Goal: Task Accomplishment & Management: Complete application form

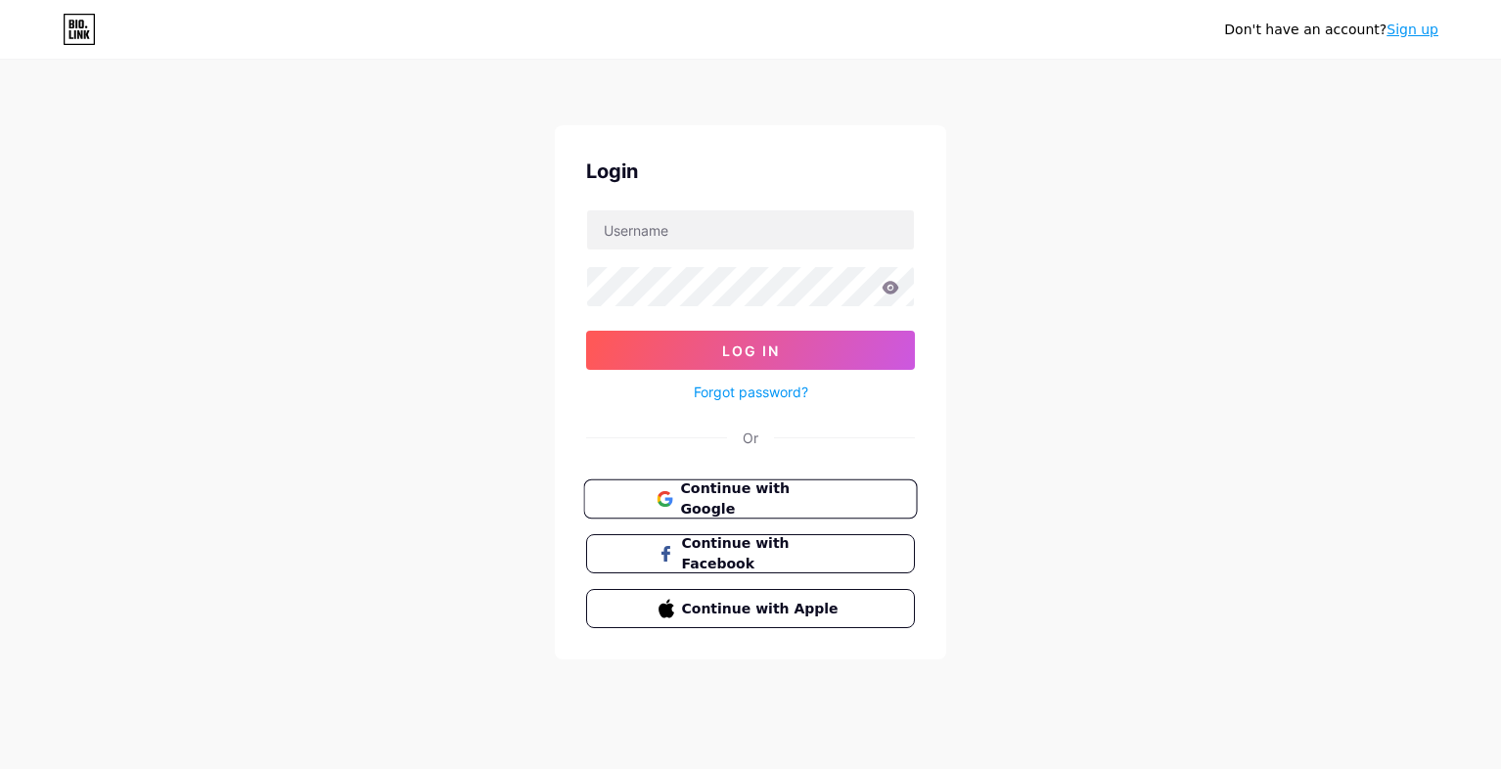
click at [765, 489] on span "Continue with Google" at bounding box center [761, 500] width 163 height 42
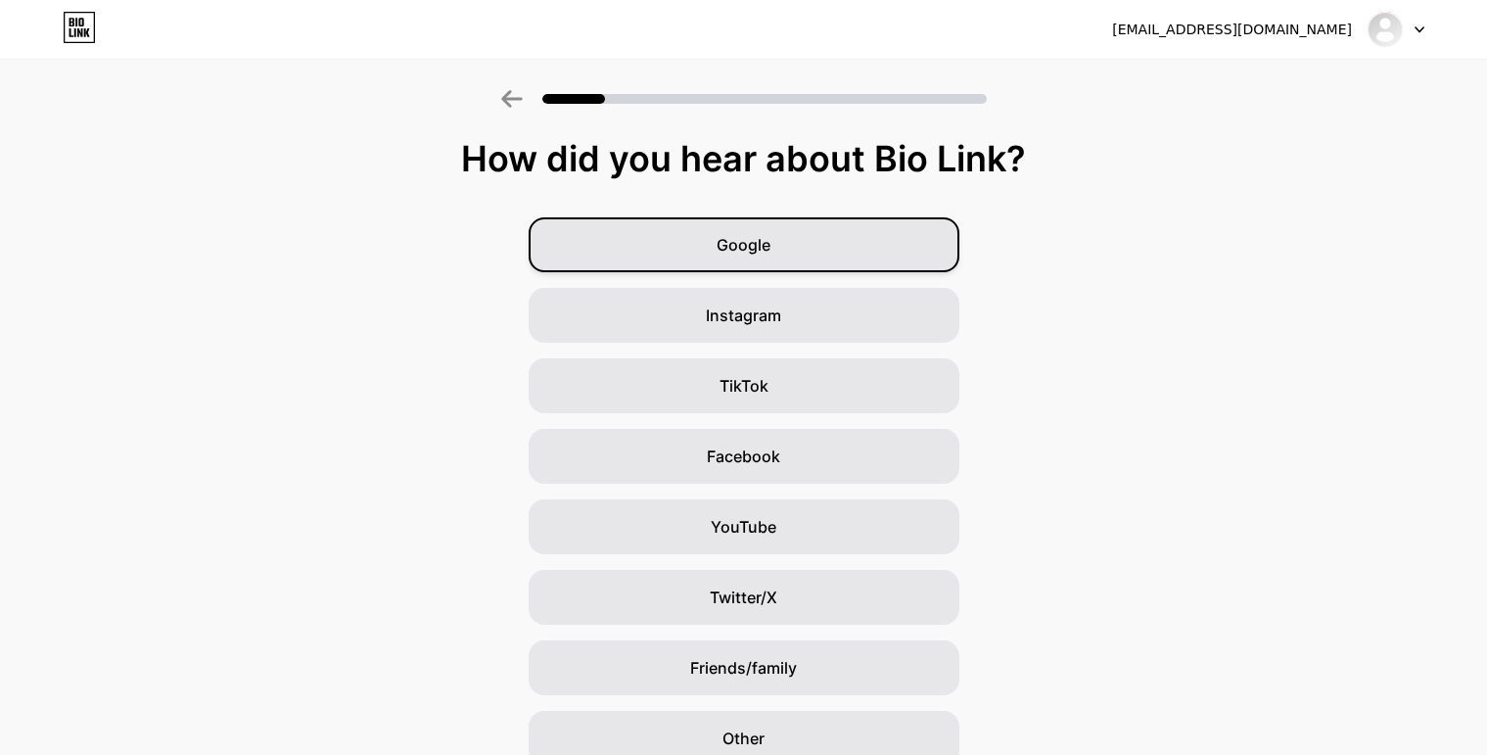
click at [746, 247] on span "Google" at bounding box center [743, 244] width 54 height 23
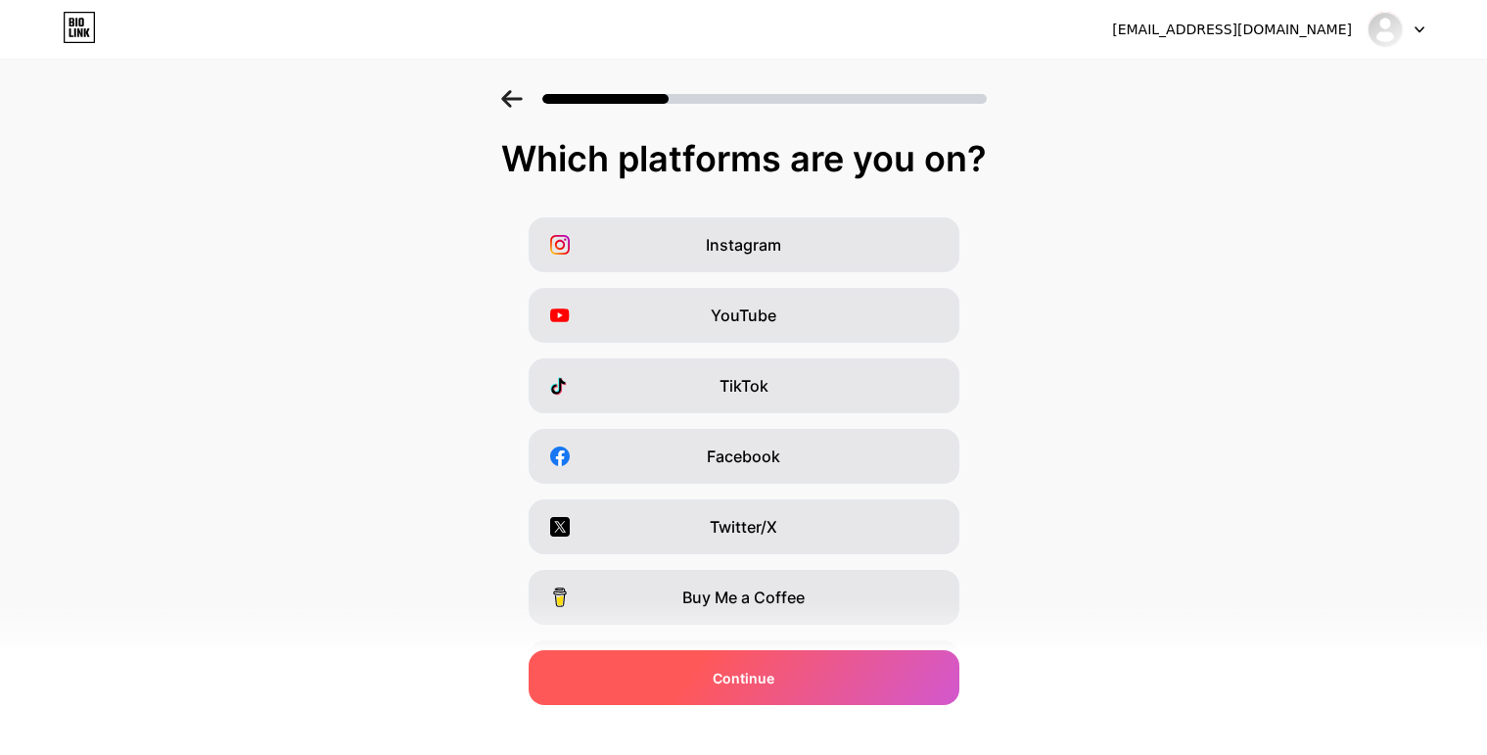
click at [744, 673] on span "Continue" at bounding box center [743, 677] width 62 height 21
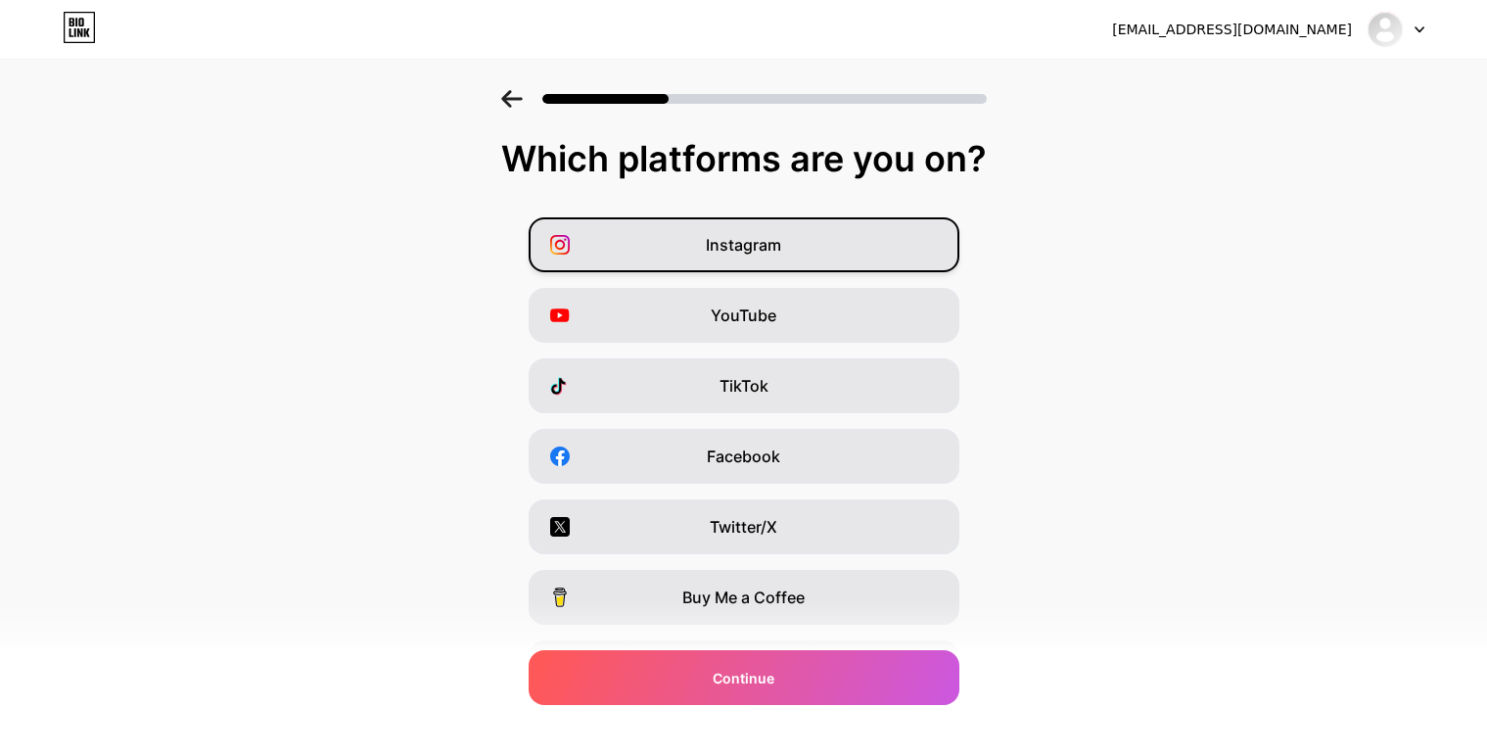
click at [763, 239] on span "Instagram" at bounding box center [743, 244] width 75 height 23
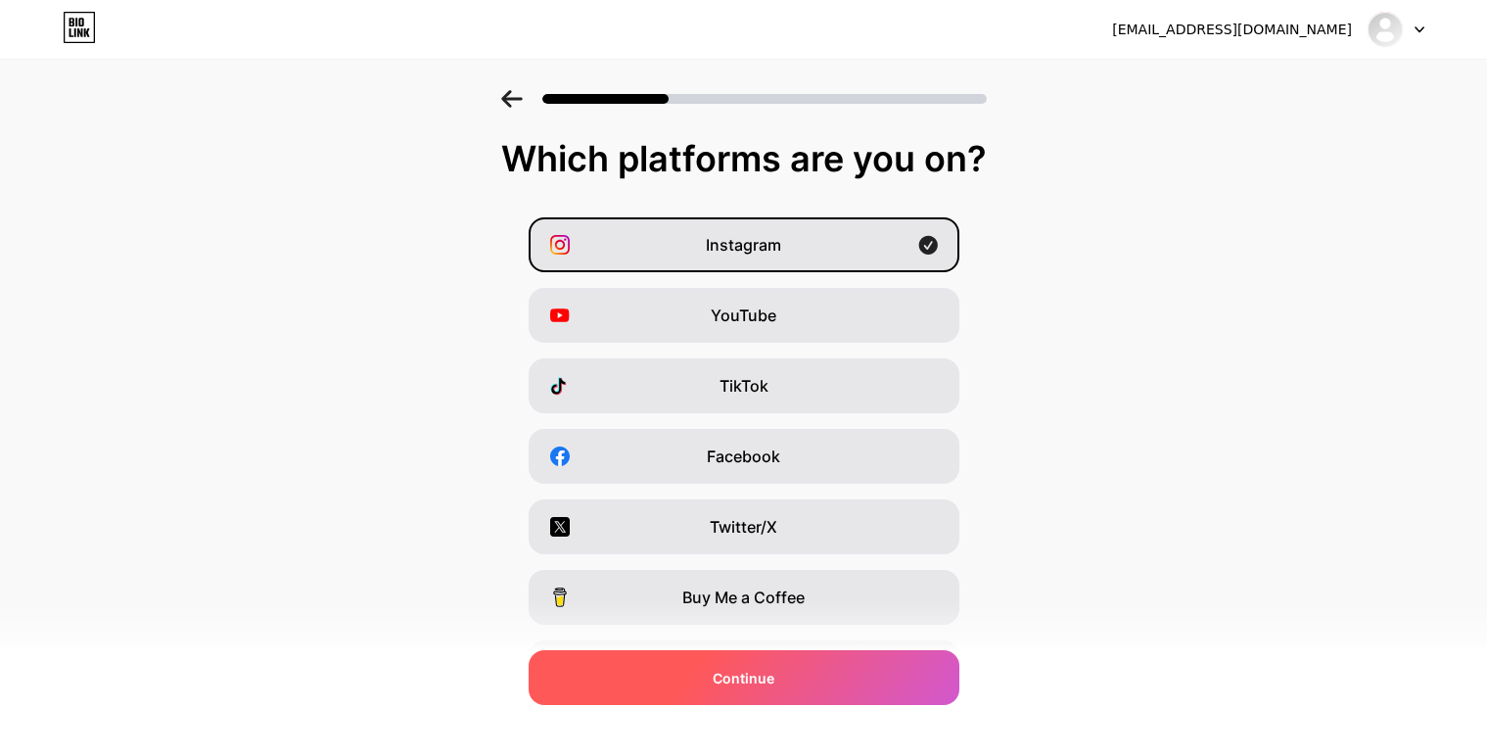
click at [745, 667] on span "Continue" at bounding box center [743, 677] width 62 height 21
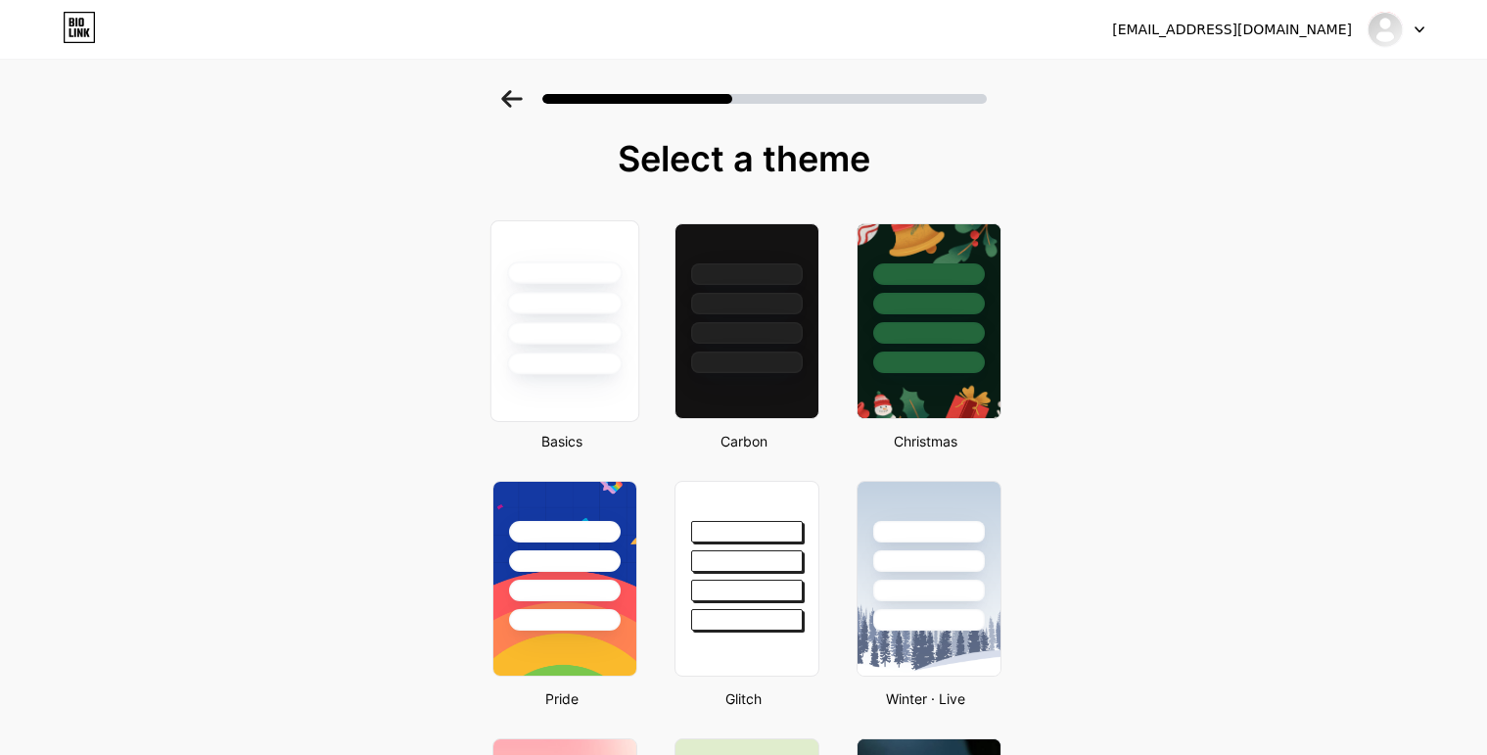
click at [538, 314] on div at bounding box center [563, 298] width 147 height 154
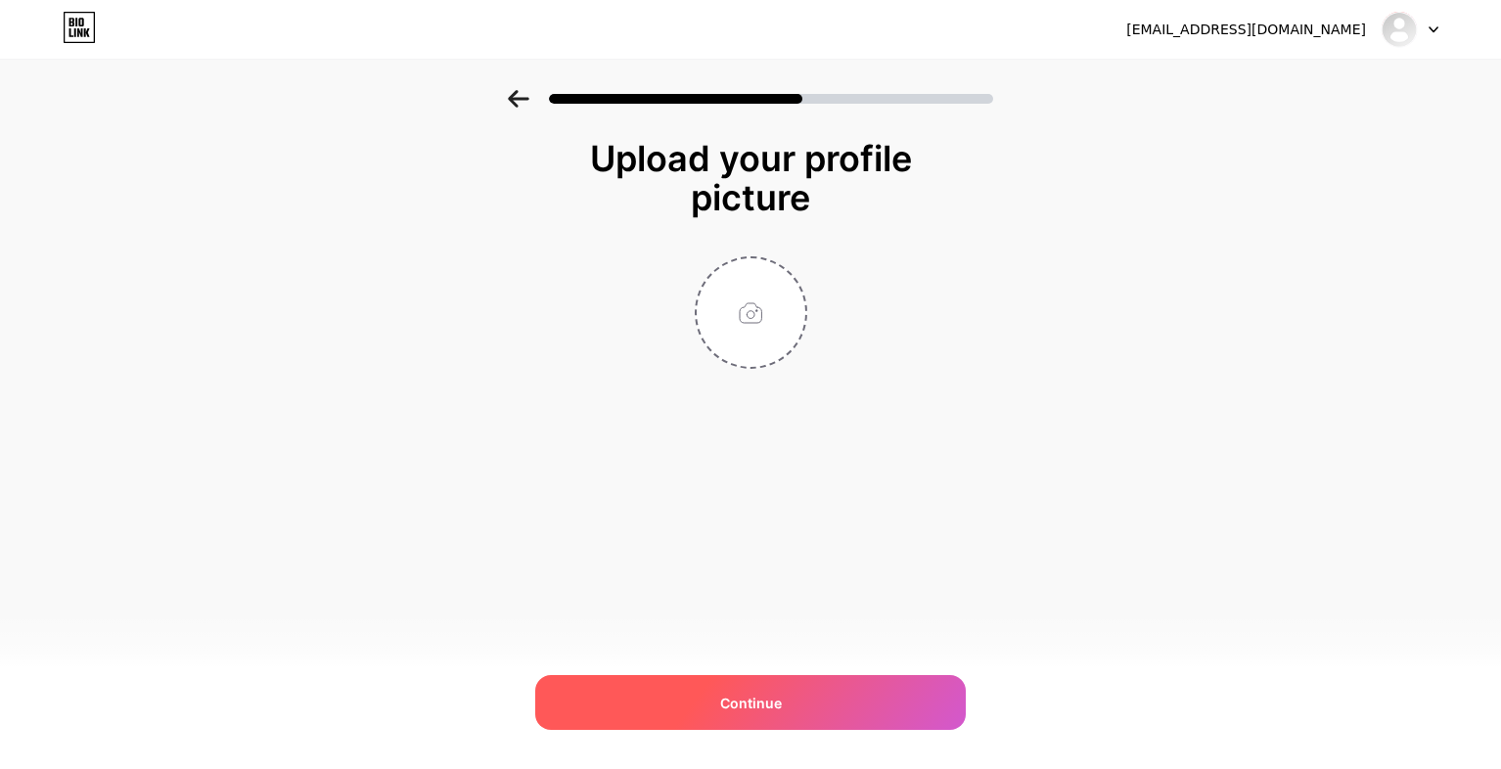
click at [765, 726] on div "Continue" at bounding box center [750, 702] width 431 height 55
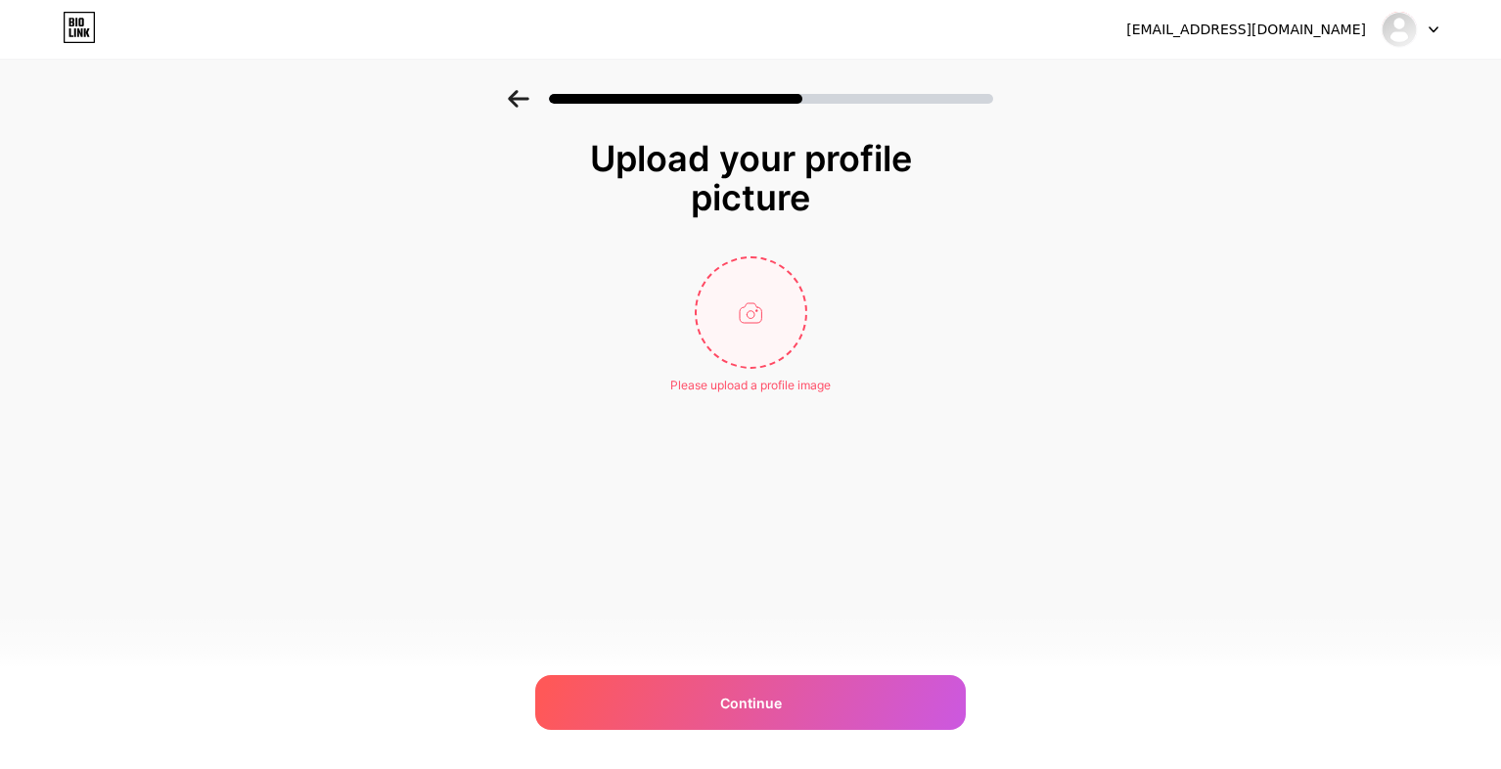
click at [722, 309] on input "file" at bounding box center [751, 312] width 109 height 109
click at [1447, 213] on div "Upload your profile picture Please upload a profile image Continue" at bounding box center [750, 291] width 1501 height 402
click at [747, 304] on input "file" at bounding box center [751, 312] width 109 height 109
type input "C:\fakepath\nieves logo canva.jpg"
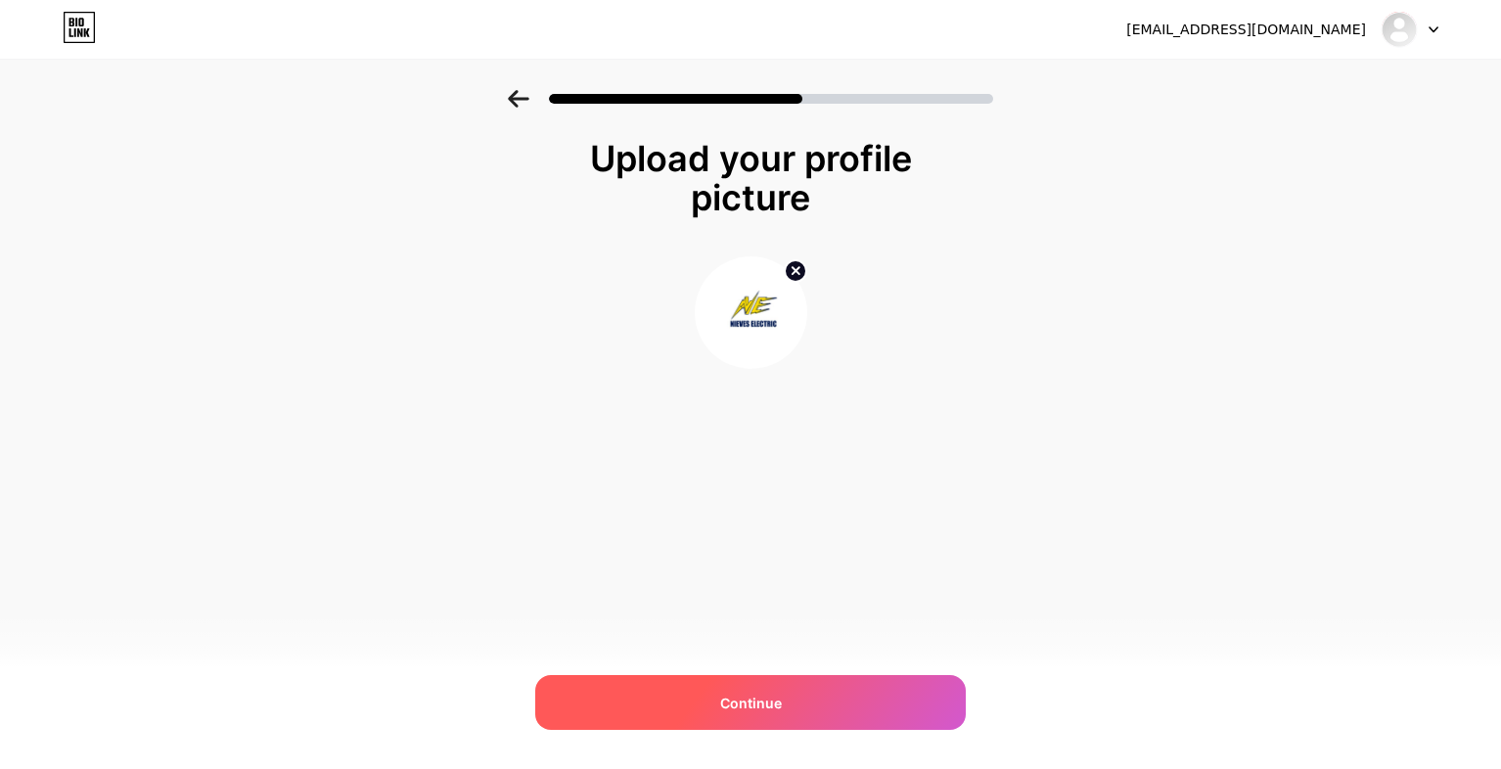
click at [736, 699] on span "Continue" at bounding box center [751, 703] width 62 height 21
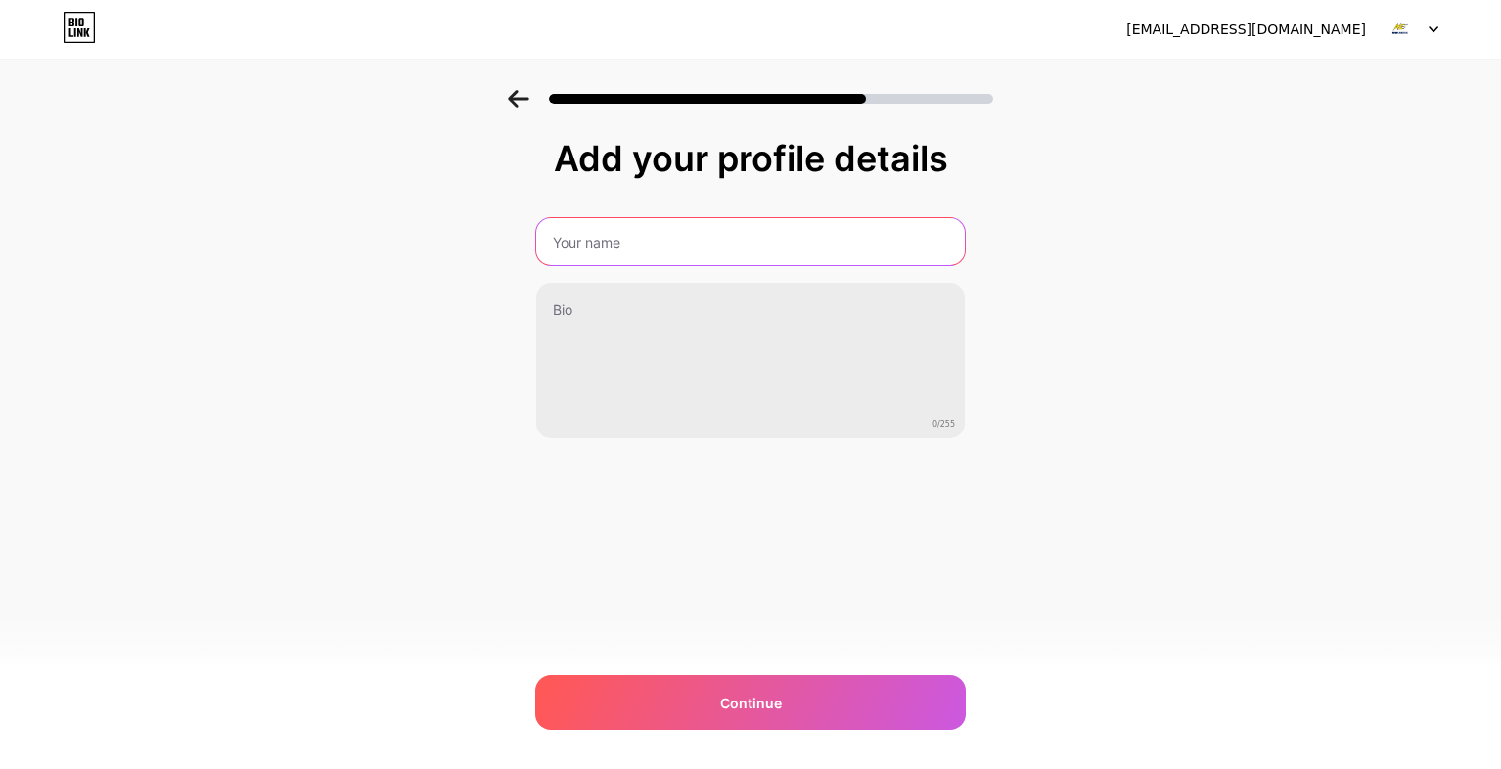
click at [677, 261] on input "text" at bounding box center [750, 241] width 429 height 47
type input "Nieves Electric"
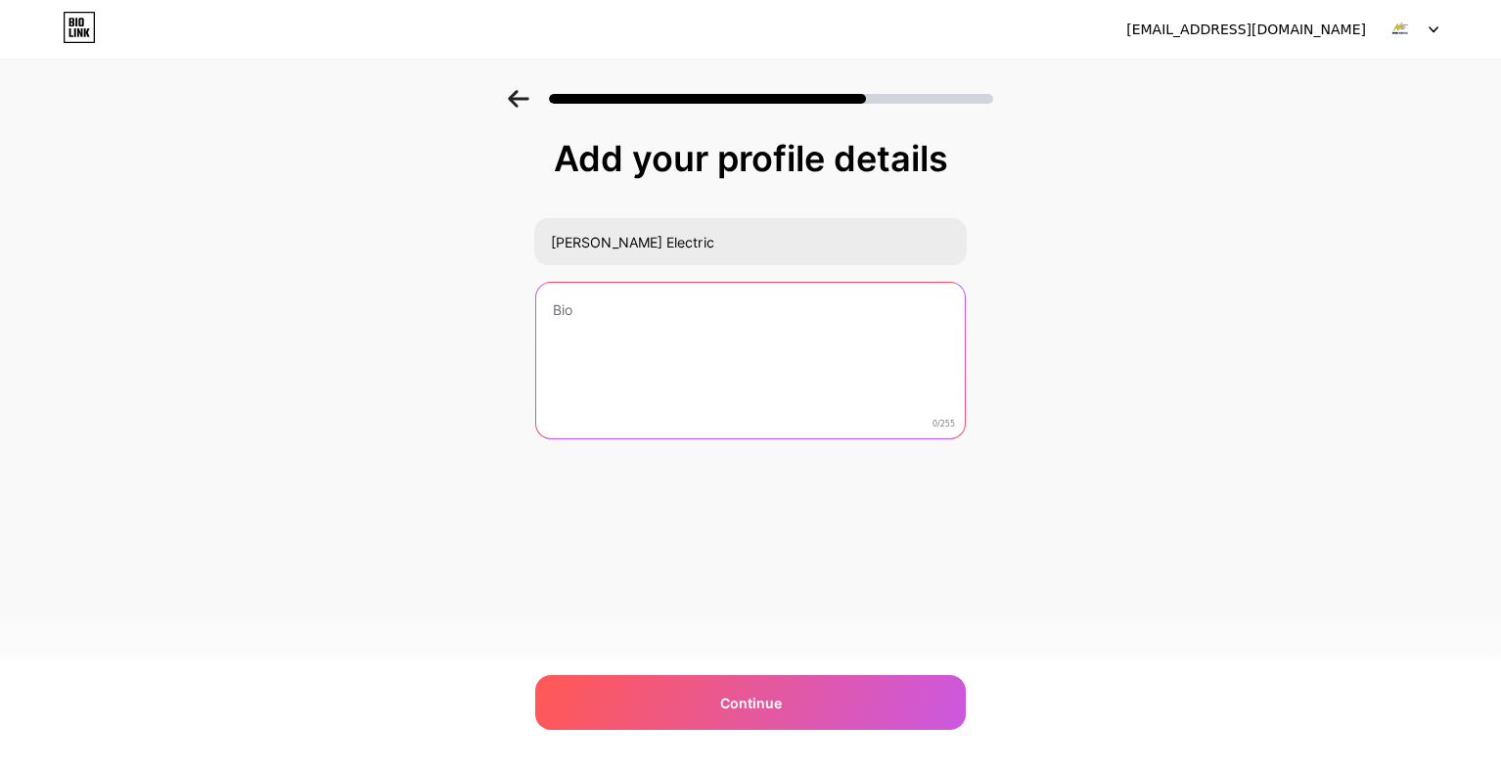
click at [646, 337] on textarea at bounding box center [750, 362] width 429 height 158
paste textarea "Learn more about us! At Nieves Electric, we are dedicated to providing top-qual…"
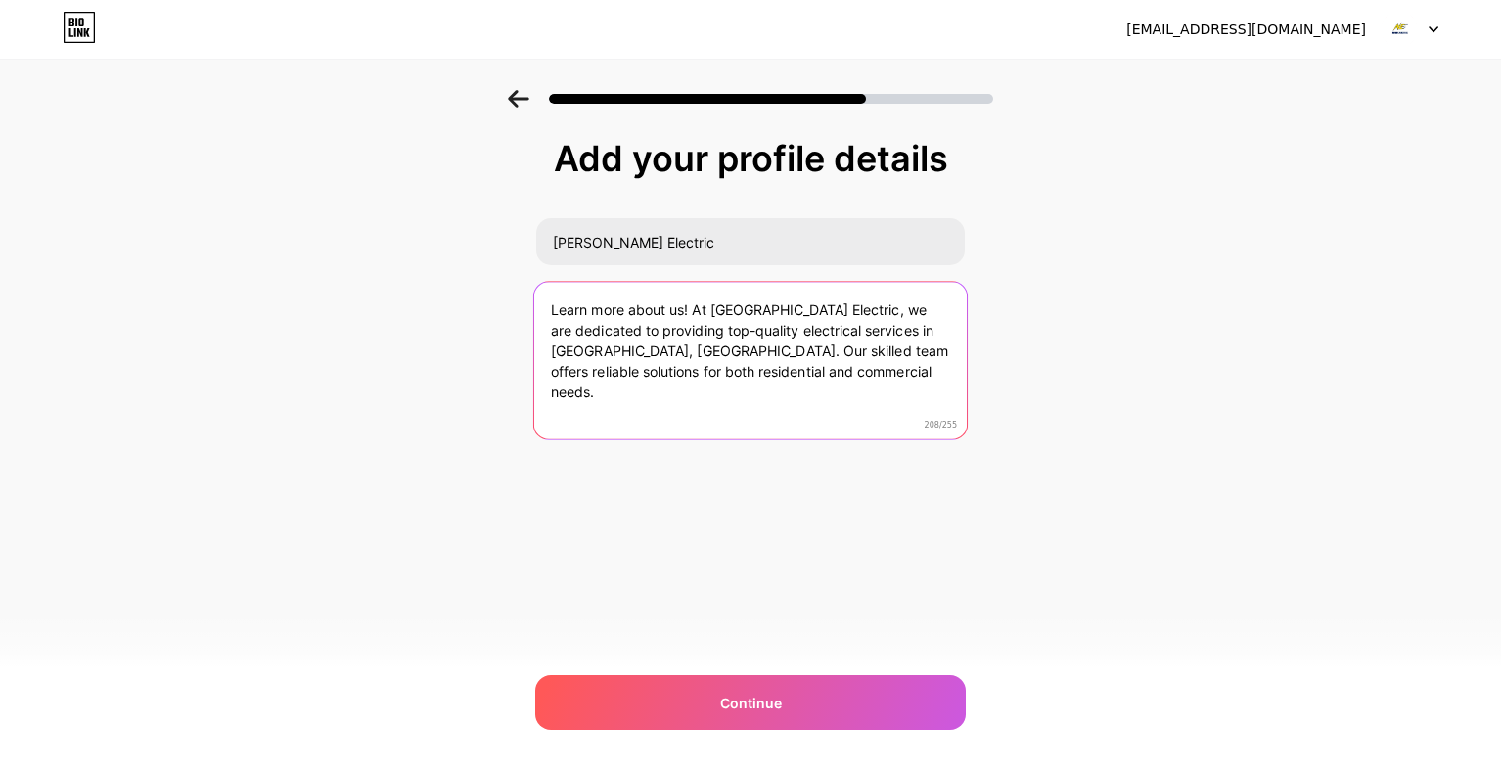
drag, startPoint x: 692, startPoint y: 318, endPoint x: 482, endPoint y: 301, distance: 211.1
click at [482, 301] on div "Add your profile details Nieves Electric Learn more about us! At Nieves Electri…" at bounding box center [750, 313] width 1501 height 447
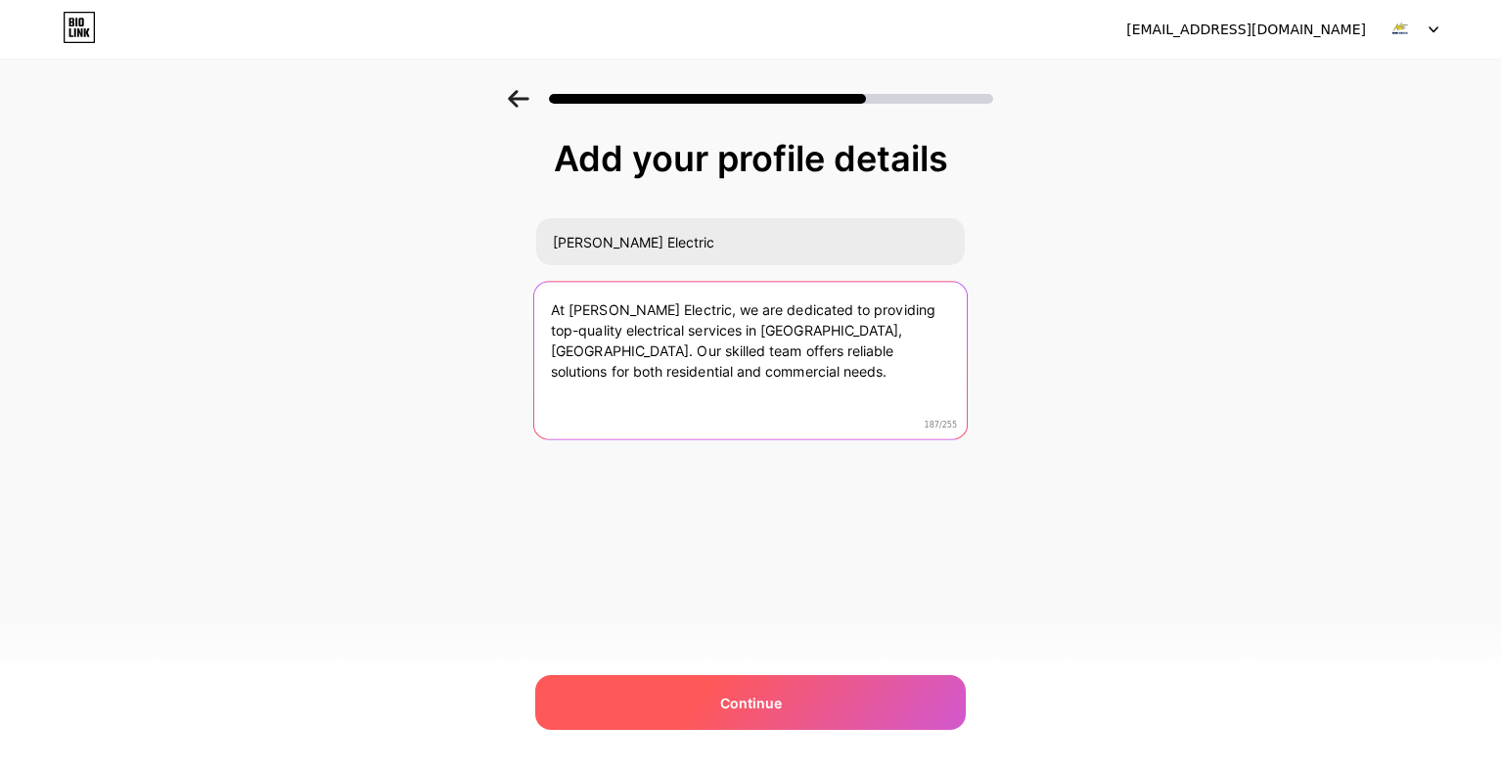
type textarea "At Nieves Electric, we are dedicated to providing top-quality electrical servic…"
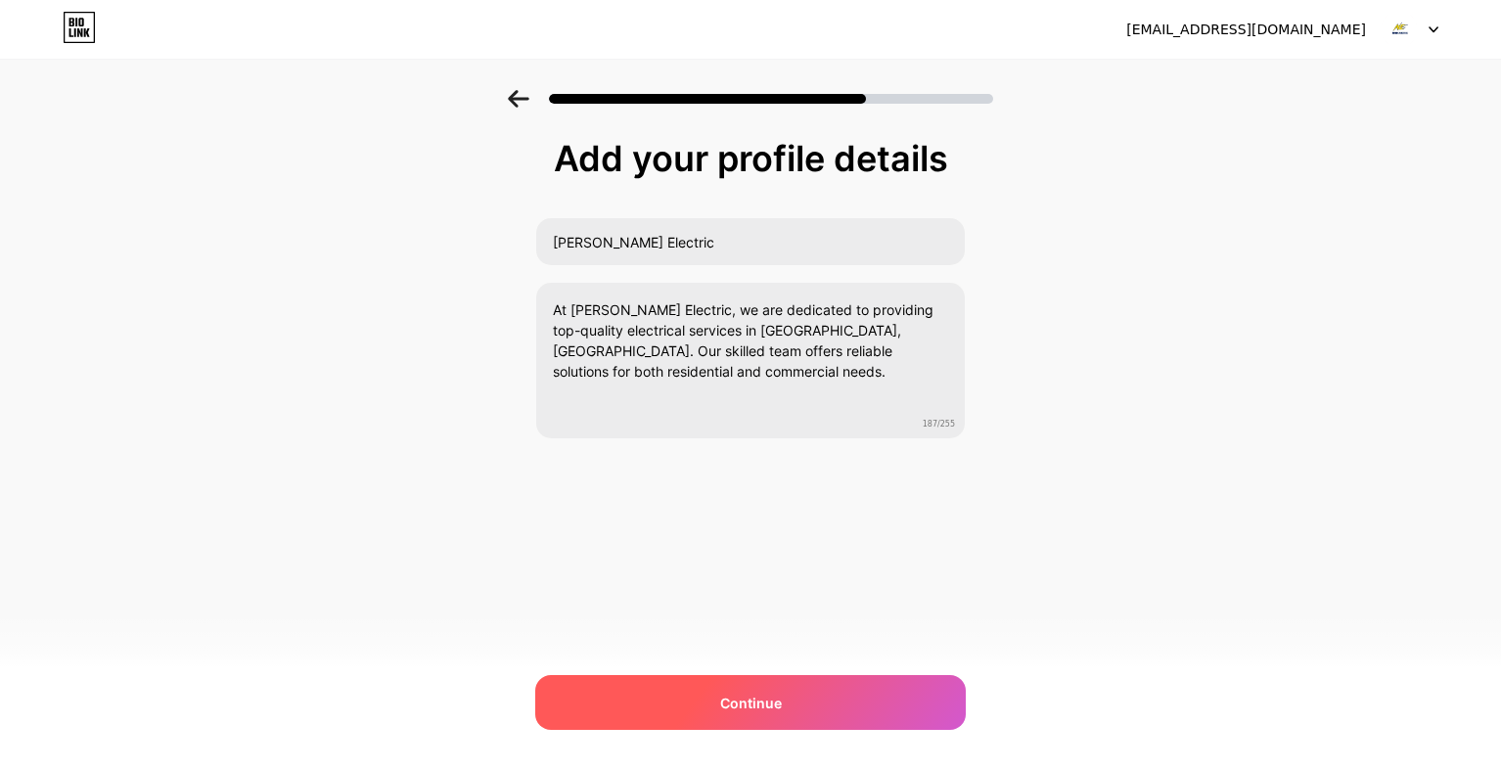
click at [741, 728] on div "Continue" at bounding box center [750, 702] width 431 height 55
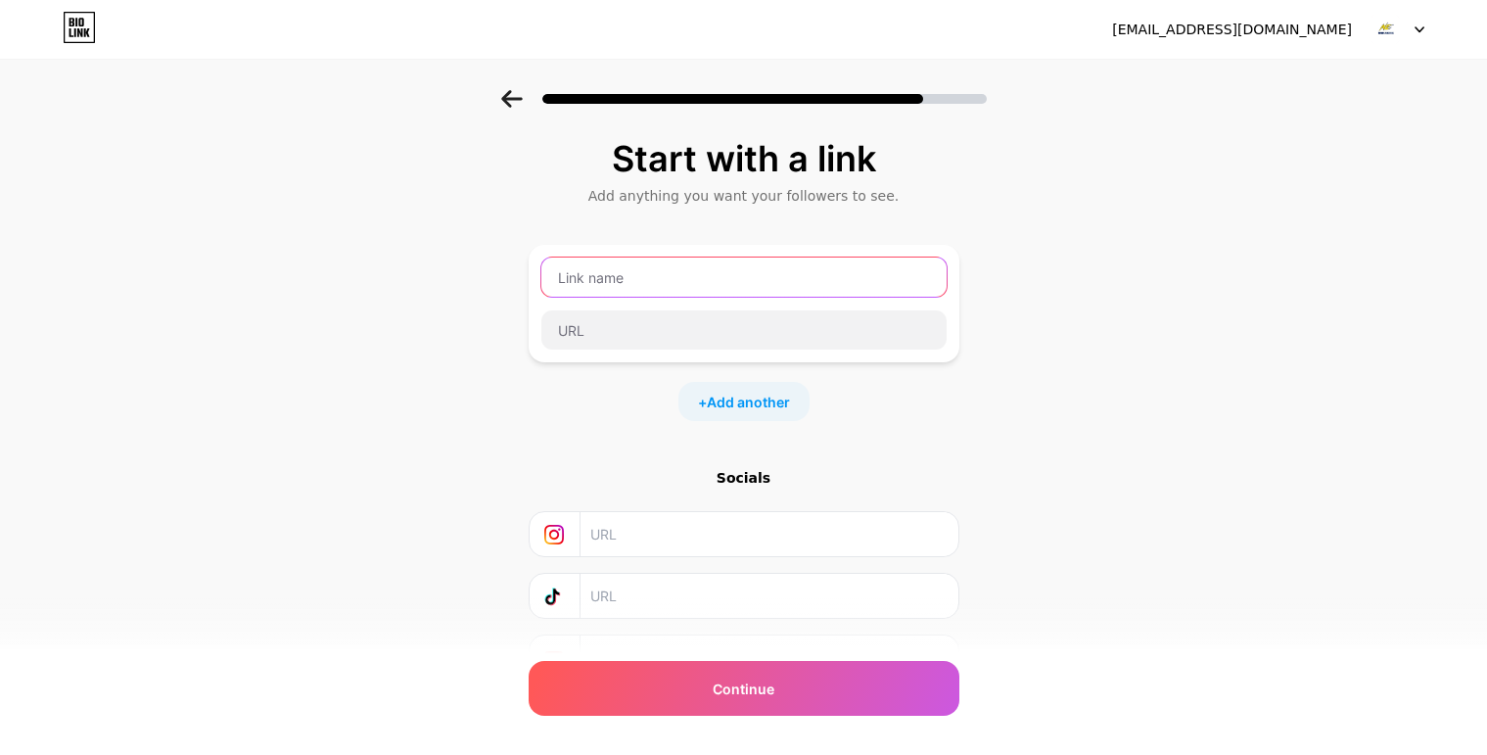
click at [621, 285] on input "text" at bounding box center [743, 276] width 405 height 39
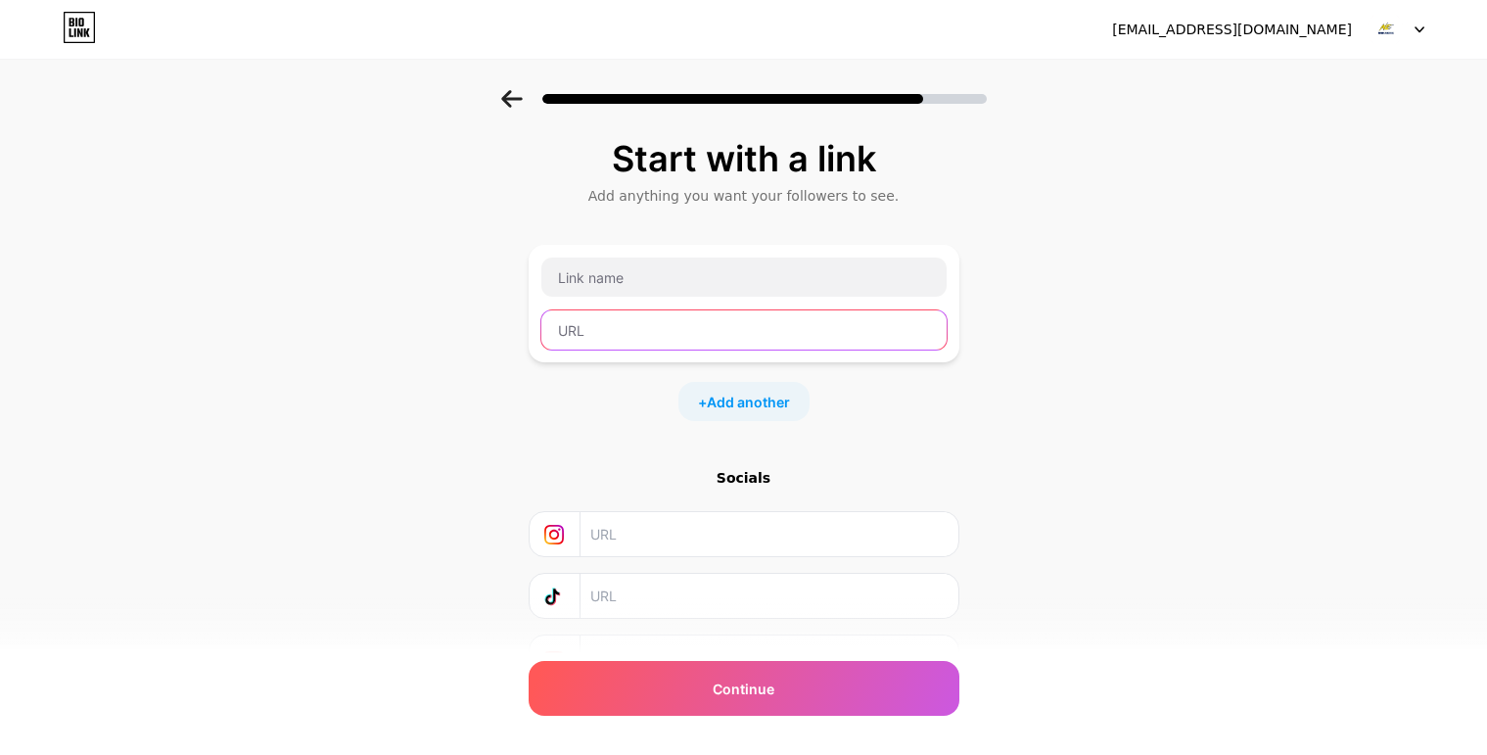
click at [624, 321] on input "text" at bounding box center [743, 329] width 405 height 39
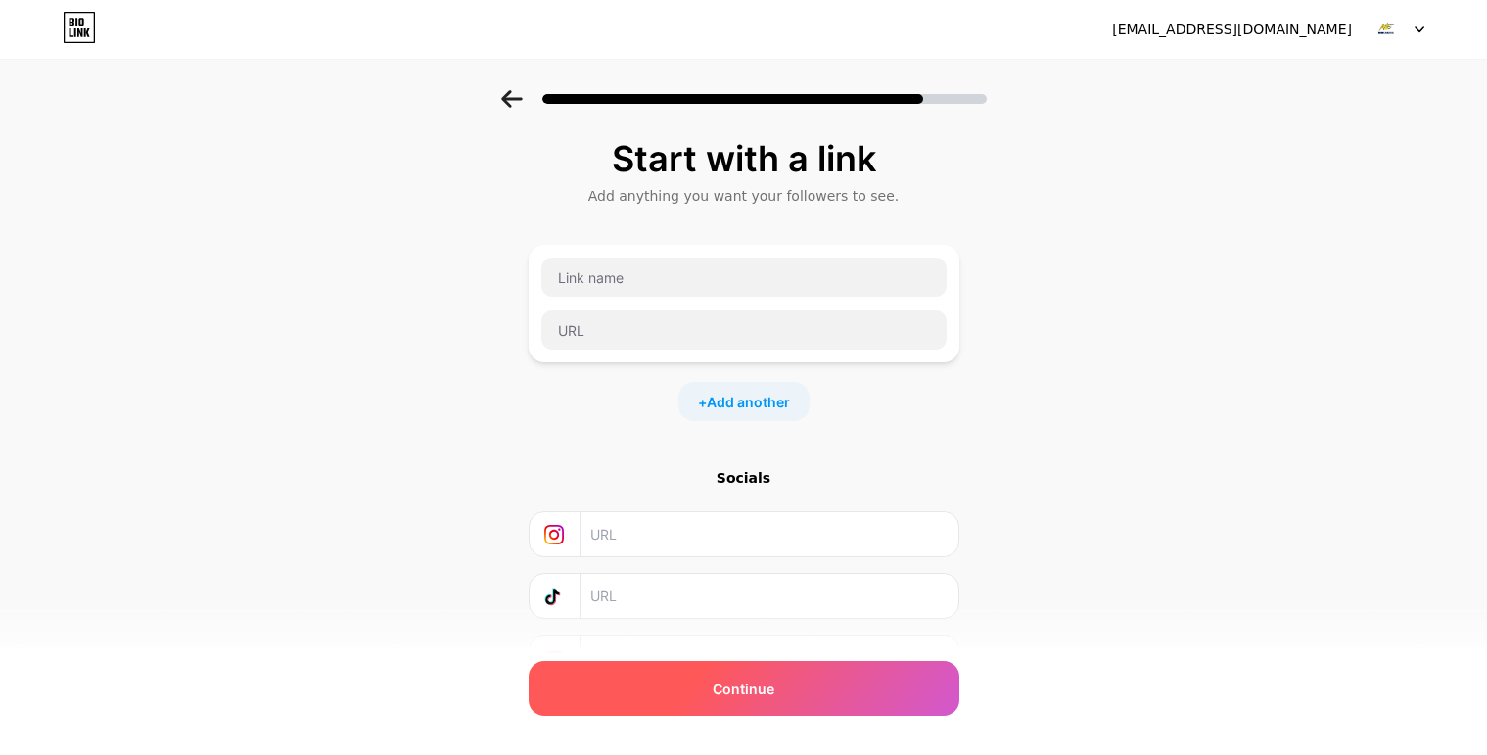
drag, startPoint x: 778, startPoint y: 712, endPoint x: 769, endPoint y: 687, distance: 26.9
click at [772, 705] on div "Continue" at bounding box center [743, 688] width 431 height 55
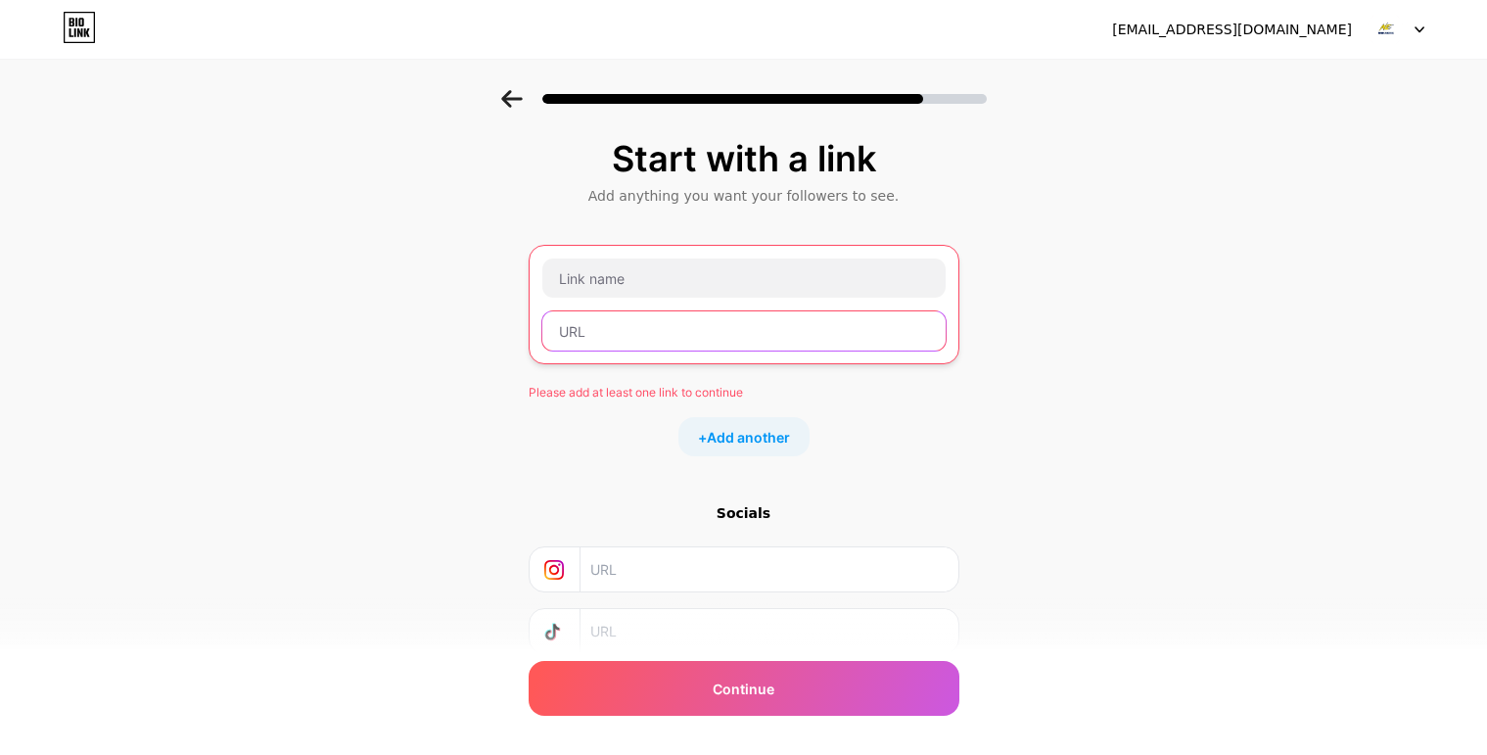
click at [658, 344] on input "text" at bounding box center [743, 330] width 403 height 39
paste input "https://www.nieveselectricllc.com/"
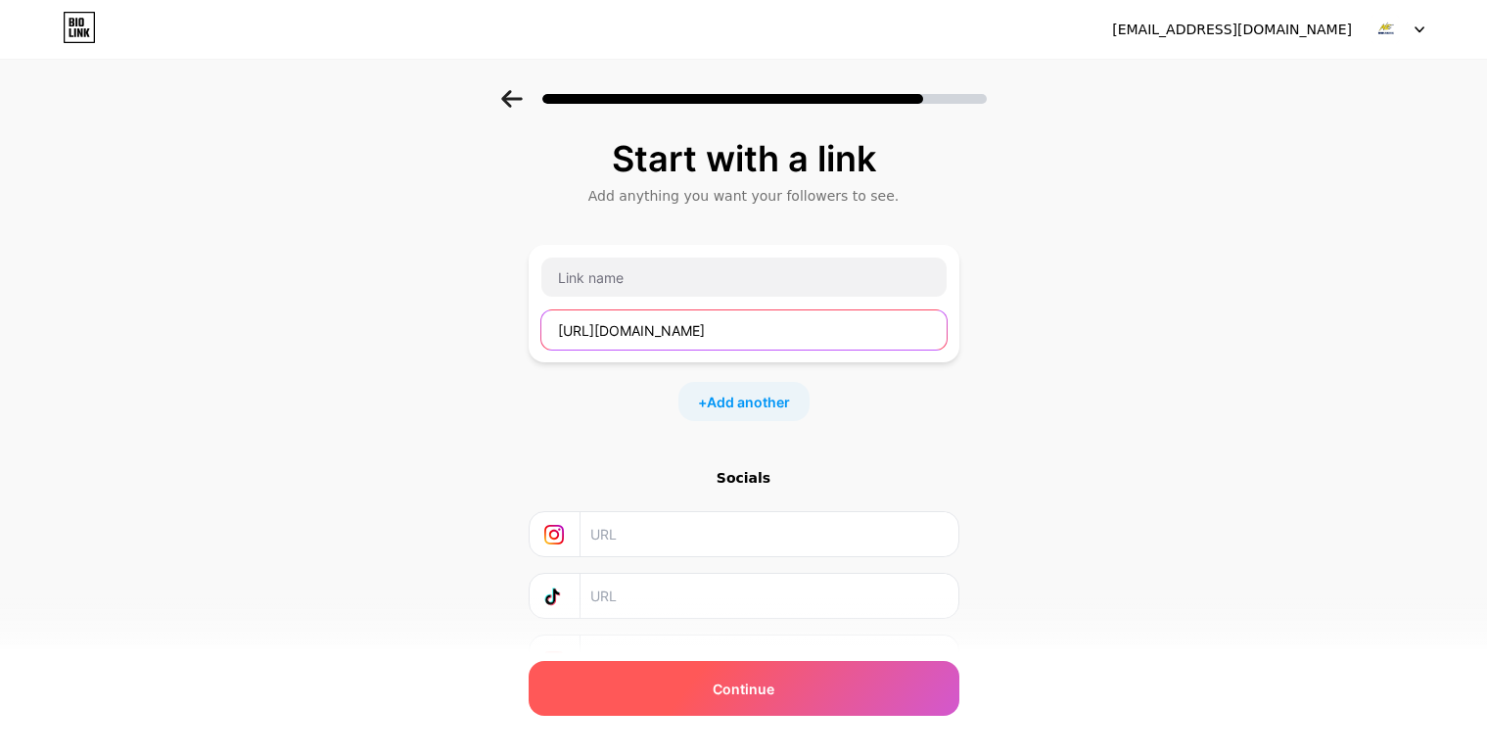
type input "https://www.nieveselectricllc.com/"
click at [763, 698] on span "Continue" at bounding box center [743, 688] width 62 height 21
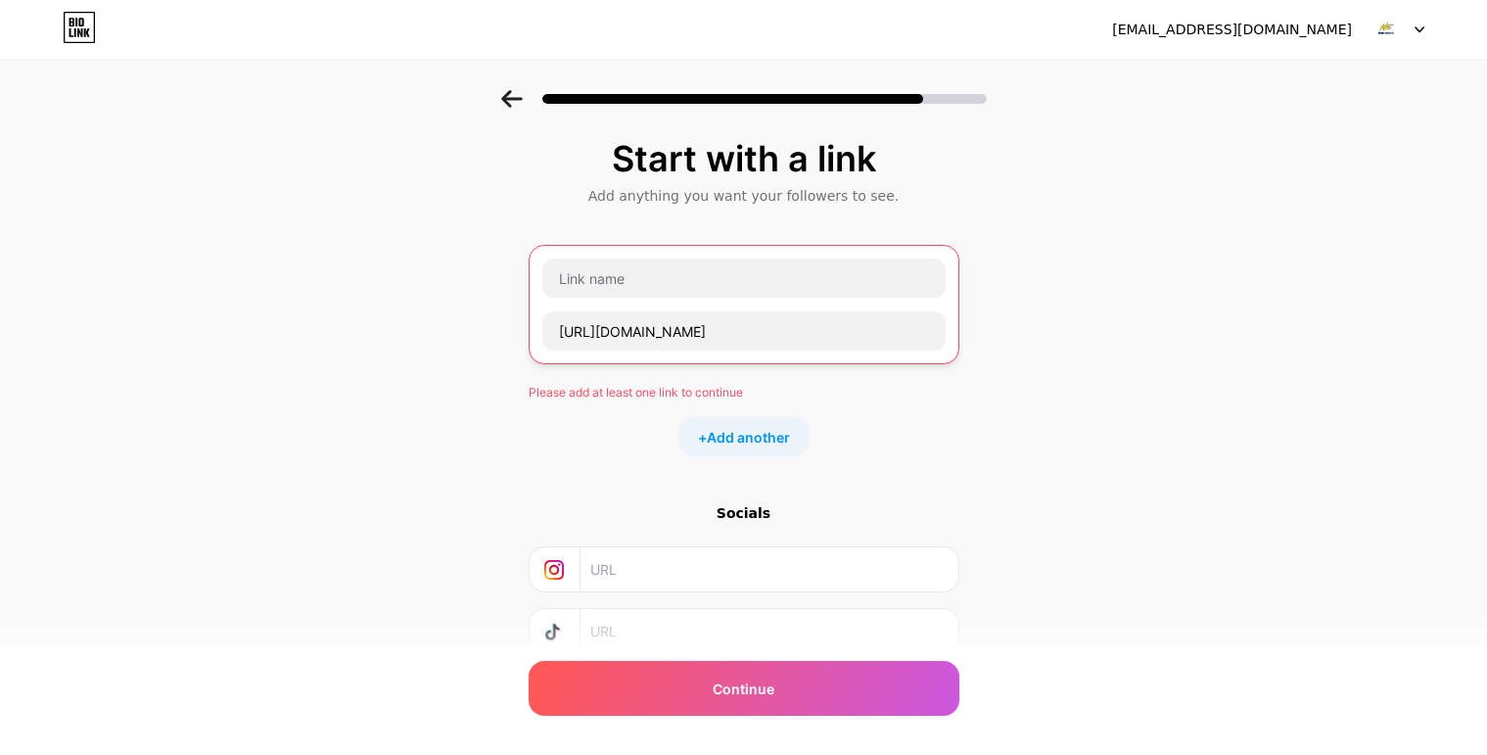
click at [409, 322] on div "Start with a link Add anything you want your followers to see. https://www.niev…" at bounding box center [743, 451] width 1487 height 723
click at [758, 299] on div "https://www.nieveselectricllc.com/" at bounding box center [743, 304] width 405 height 94
click at [741, 279] on input "text" at bounding box center [743, 277] width 403 height 39
click at [700, 328] on input "https://www.nieveselectricllc.com/" at bounding box center [743, 330] width 403 height 39
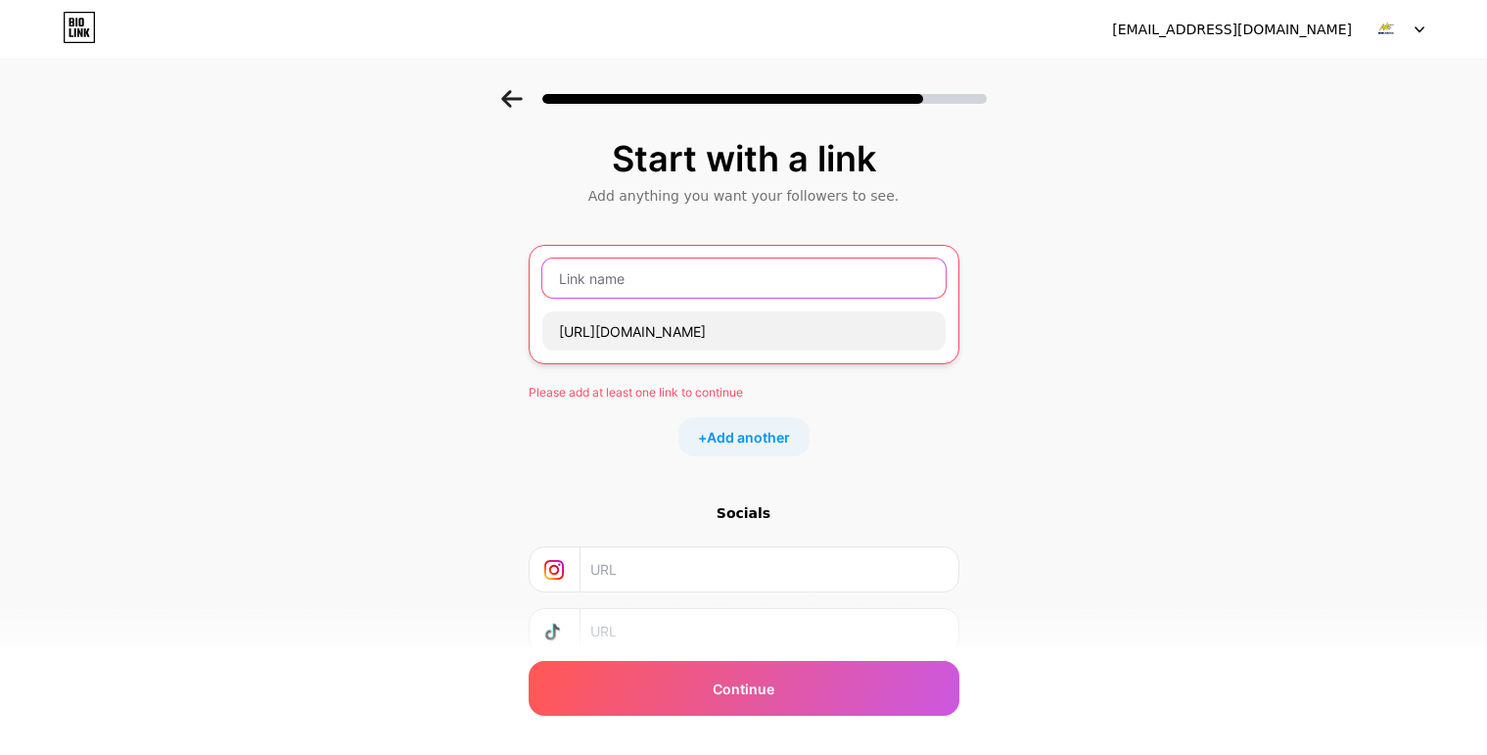
click at [692, 273] on input "text" at bounding box center [743, 277] width 403 height 39
paste input "nieveselectricllc"
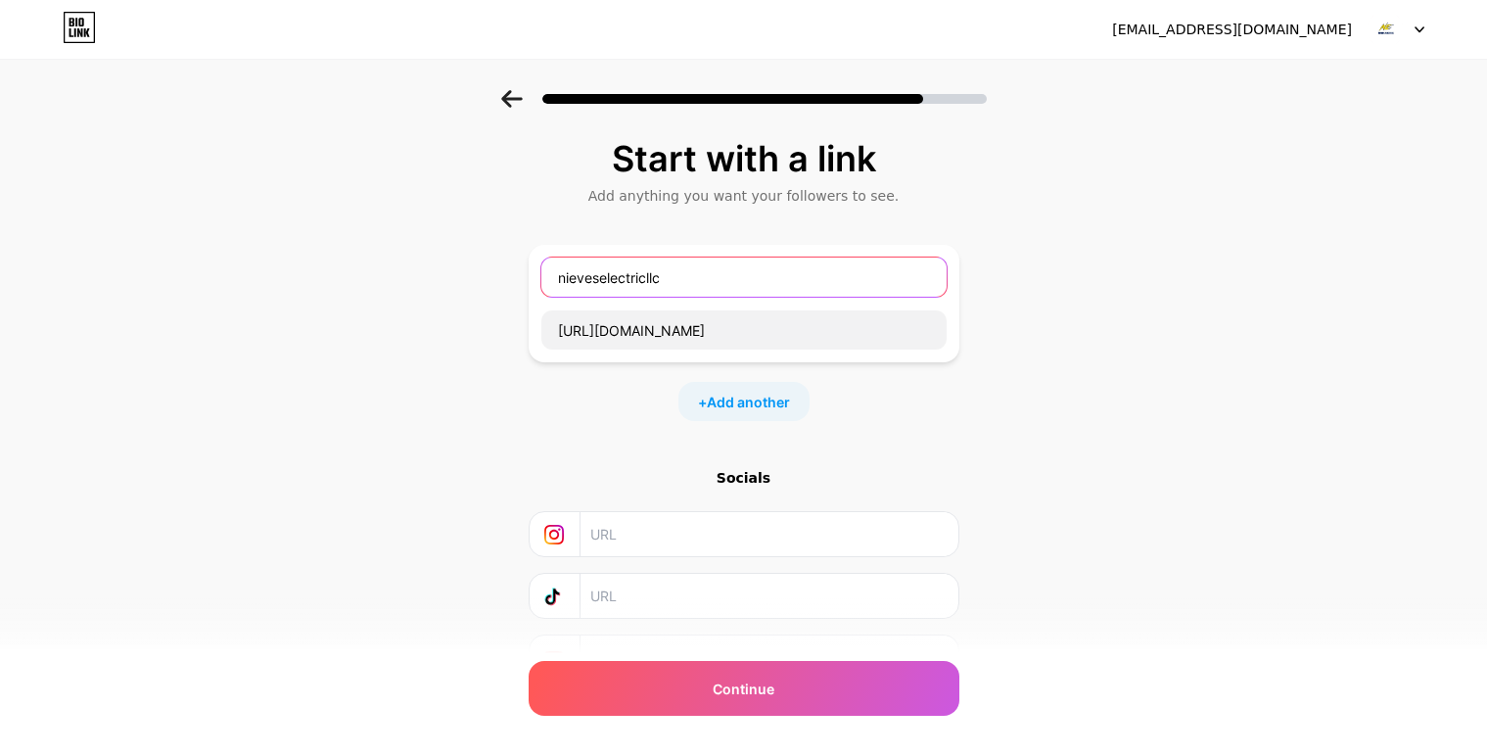
type input "nieveselectricllc"
click at [1141, 386] on div "Start with a link Add anything you want your followers to see. nieveselectricll…" at bounding box center [743, 434] width 1487 height 688
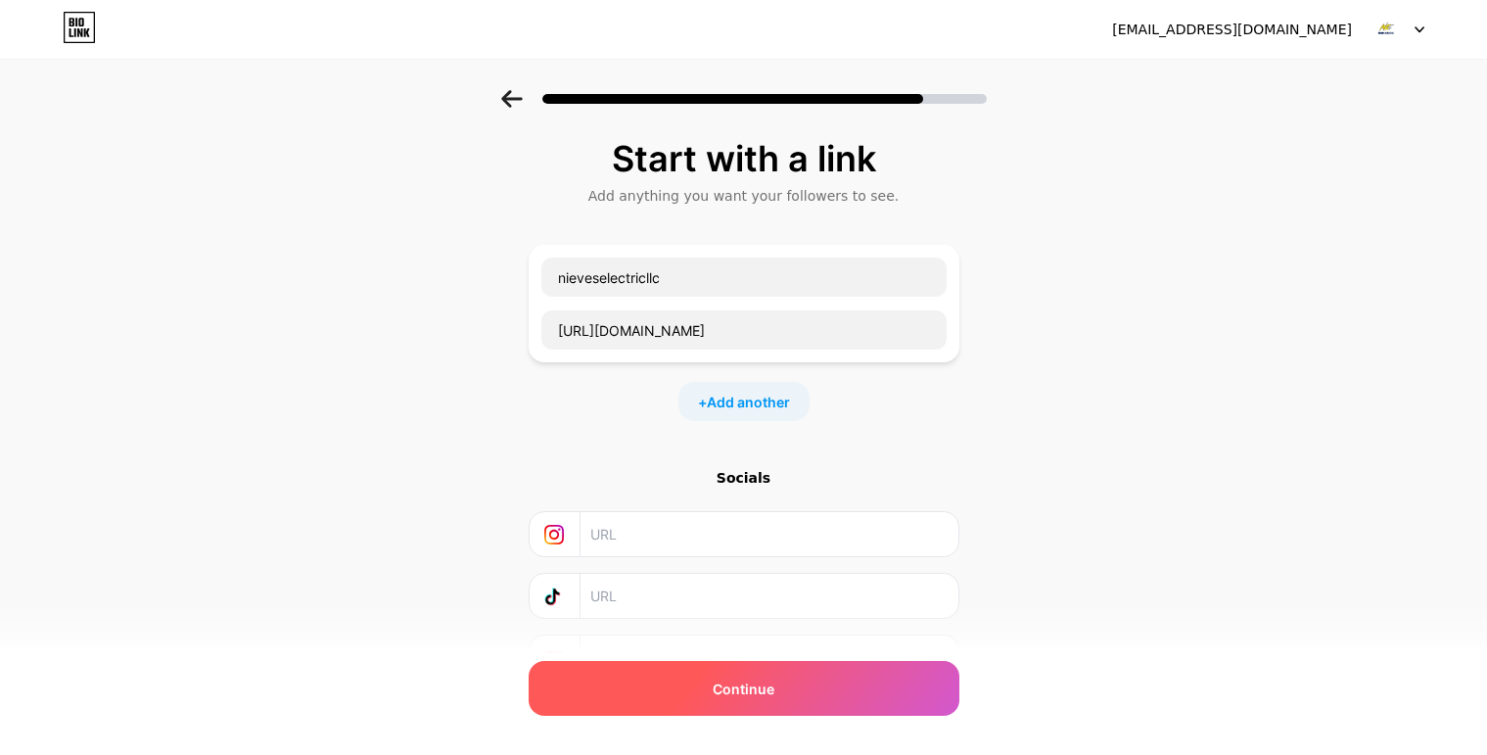
click at [780, 675] on div "Continue" at bounding box center [743, 688] width 431 height 55
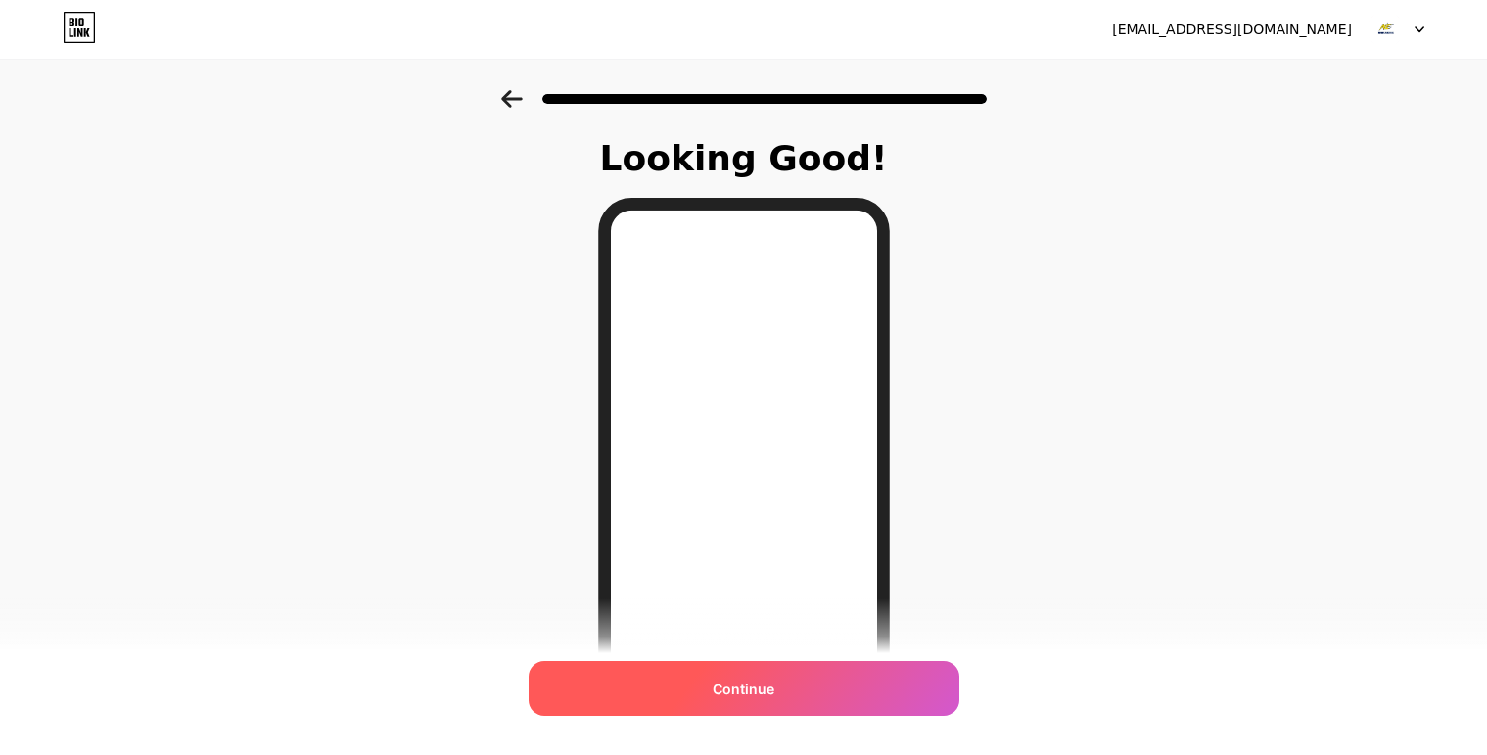
click at [733, 707] on div "Continue" at bounding box center [743, 688] width 431 height 55
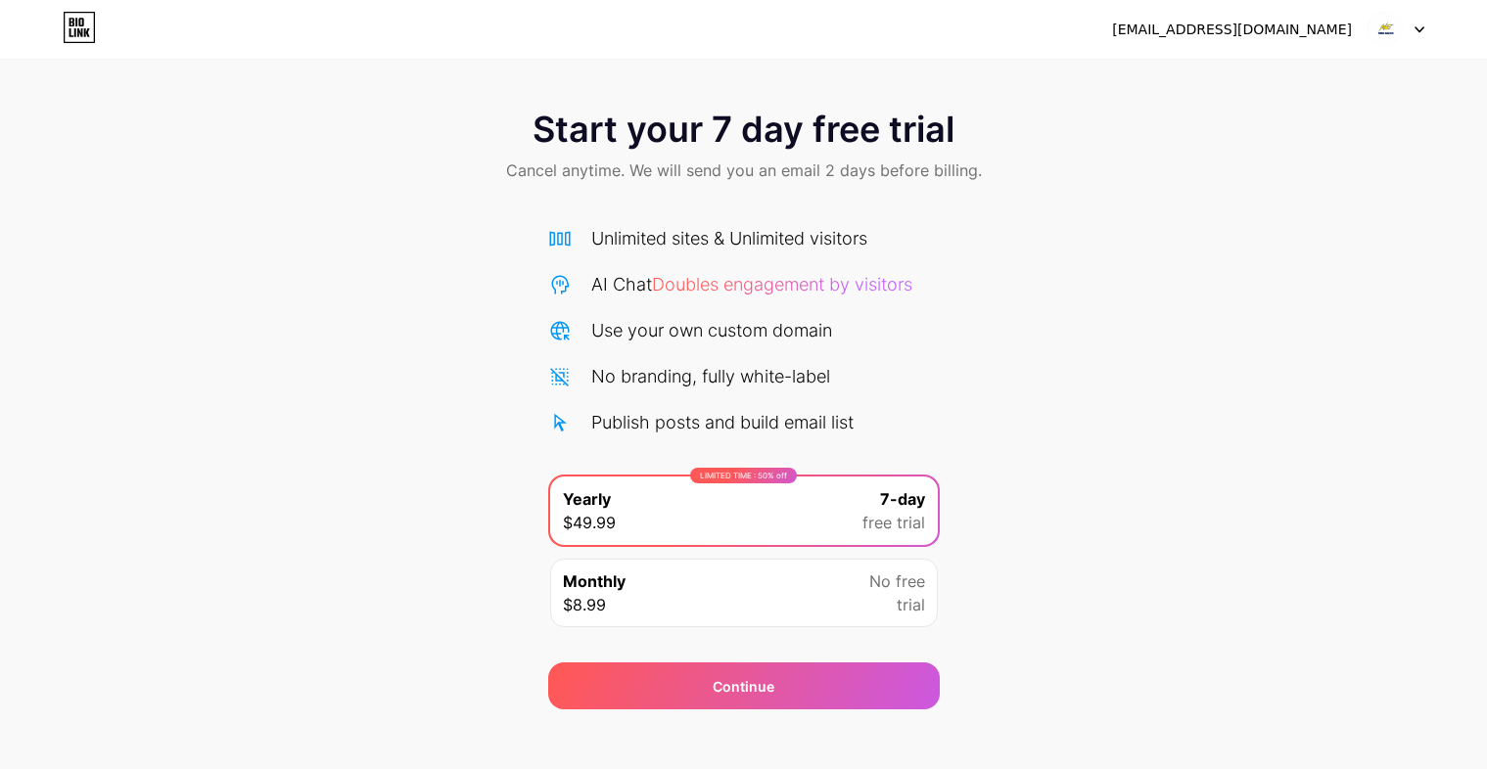
click at [81, 38] on icon at bounding box center [79, 27] width 33 height 31
click at [1386, 31] on img at bounding box center [1384, 29] width 37 height 37
click at [1122, 257] on div "Start your 7 day free trial Cancel anytime. We will send you an email 2 days be…" at bounding box center [743, 400] width 1487 height 620
click at [77, 24] on icon at bounding box center [76, 22] width 2 height 9
click at [1282, 30] on div "[EMAIL_ADDRESS][DOMAIN_NAME]" at bounding box center [1232, 30] width 240 height 21
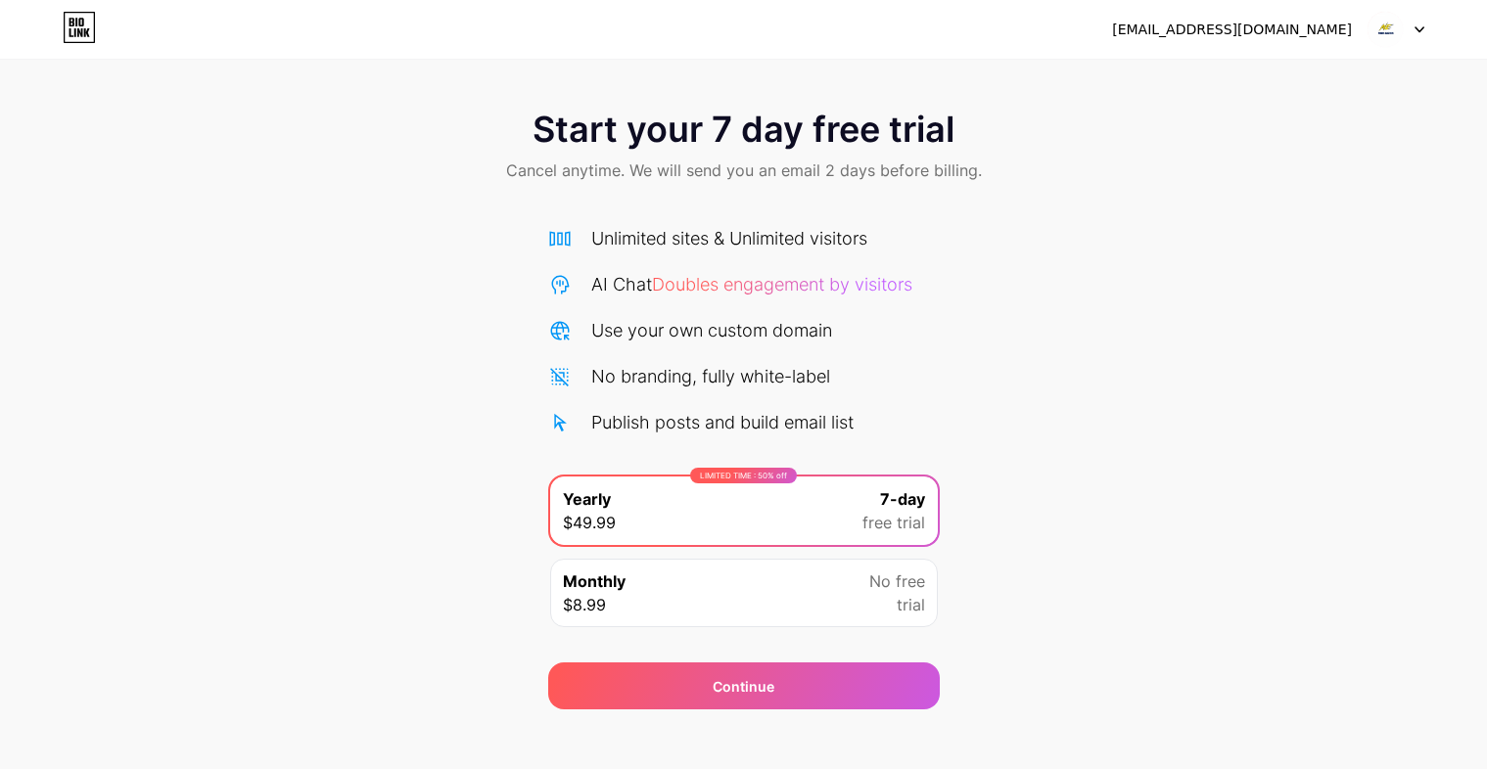
click at [885, 580] on span "No free" at bounding box center [897, 581] width 56 height 23
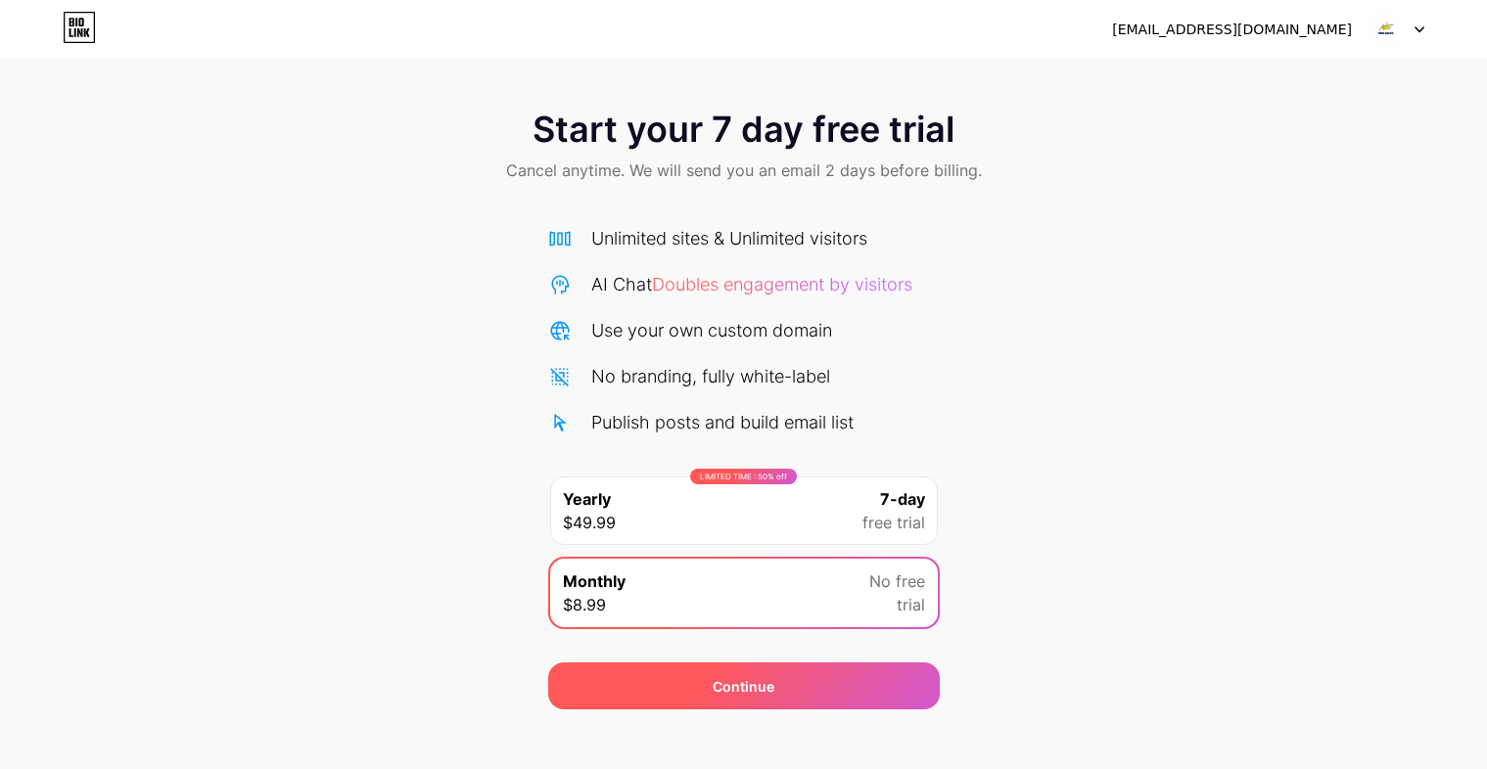
click at [755, 672] on div "Continue" at bounding box center [743, 686] width 391 height 47
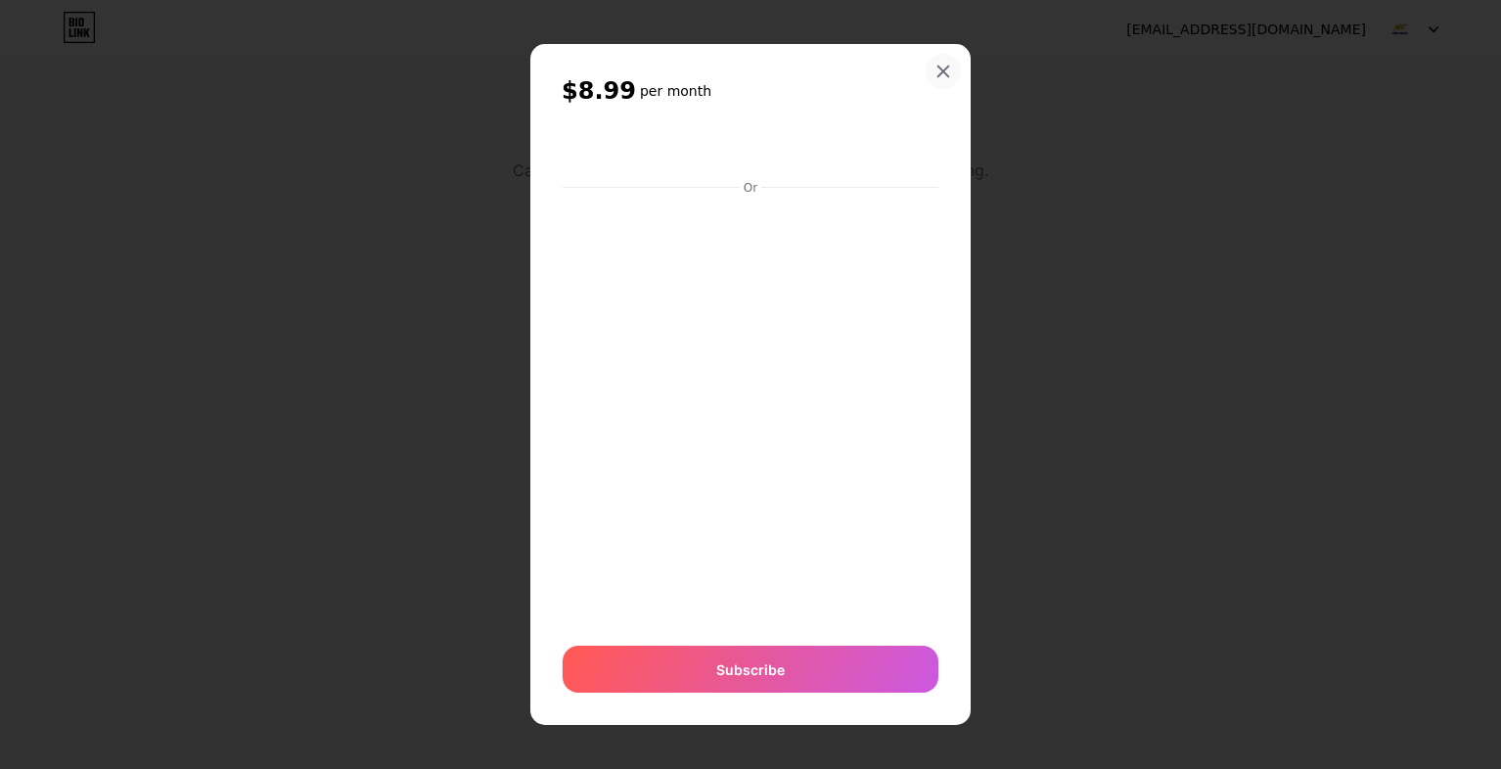
click at [940, 73] on icon at bounding box center [944, 72] width 16 height 16
